Goal: Browse casually

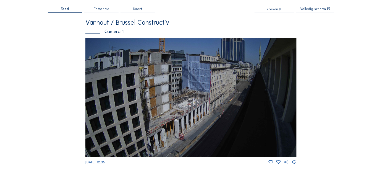
scroll to position [18, 0]
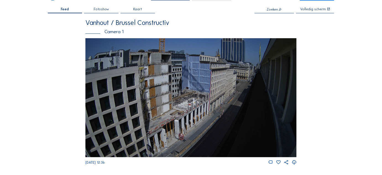
click at [184, 127] on img at bounding box center [190, 97] width 211 height 119
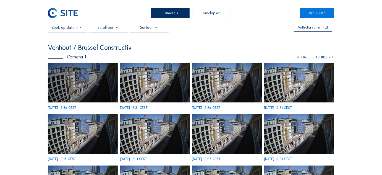
click at [80, 91] on img at bounding box center [83, 83] width 70 height 40
